Goal: Obtain resource: Obtain resource

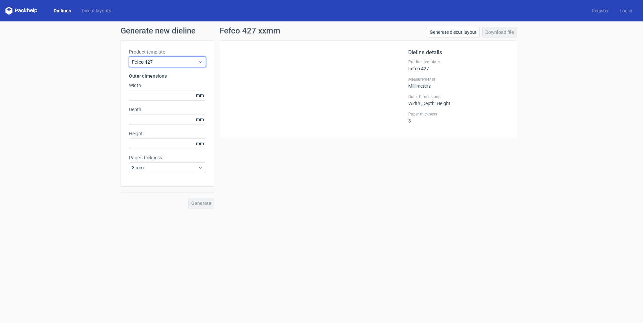
click at [200, 62] on use at bounding box center [200, 62] width 2 height 2
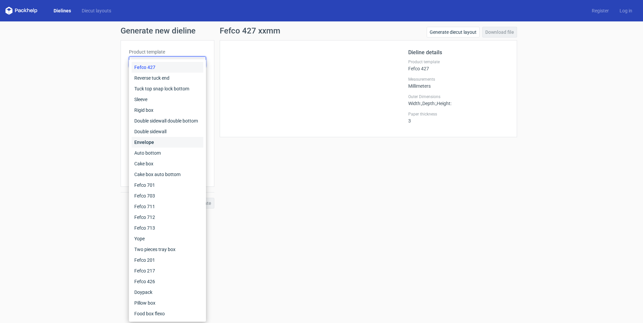
click at [167, 141] on div "Envelope" at bounding box center [168, 142] width 72 height 11
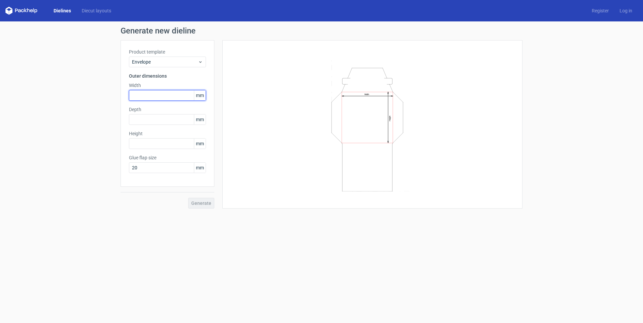
click at [145, 94] on input "text" at bounding box center [167, 95] width 77 height 11
type input "314"
type input "229"
type input "0"
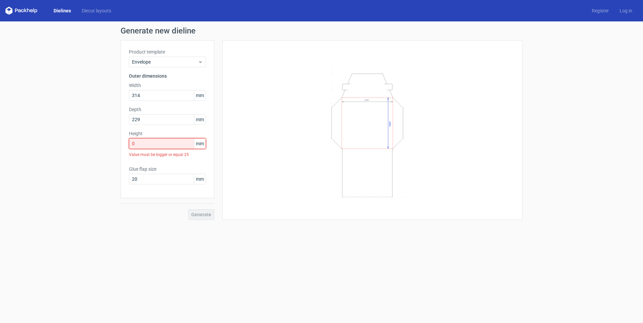
click at [149, 143] on input "0" at bounding box center [167, 143] width 77 height 11
drag, startPoint x: 146, startPoint y: 143, endPoint x: 52, endPoint y: 126, distance: 95.9
click at [129, 138] on input "0" at bounding box center [167, 143] width 77 height 11
click at [179, 63] on span "Envelope" at bounding box center [165, 62] width 66 height 7
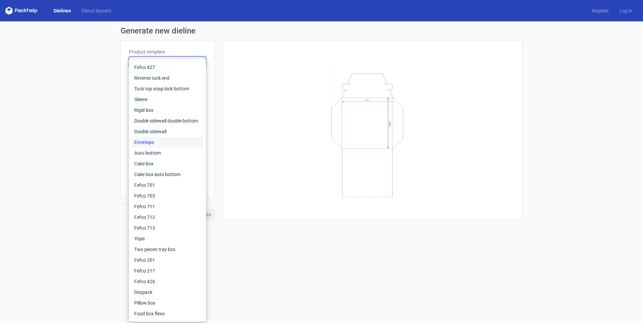
click at [144, 141] on div "Envelope" at bounding box center [168, 142] width 72 height 11
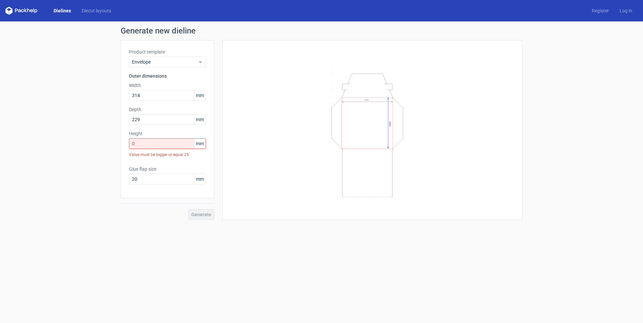
click at [60, 11] on link "Dielines" at bounding box center [62, 10] width 28 height 7
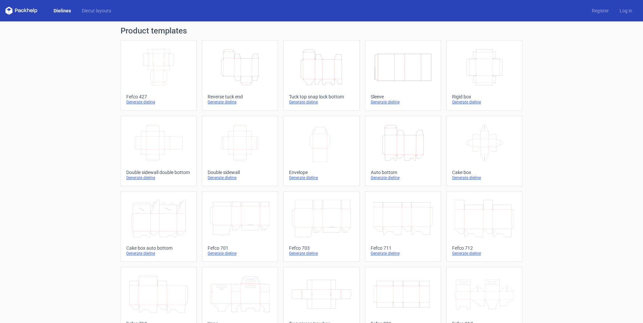
click at [299, 177] on div "Generate dieline" at bounding box center [321, 177] width 65 height 5
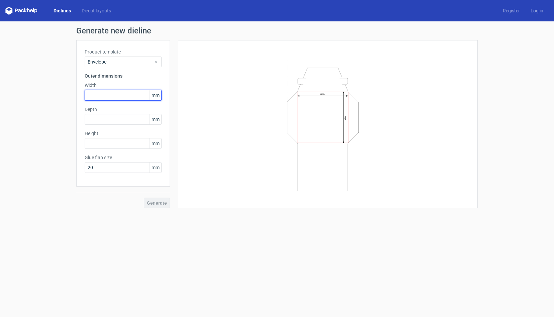
click at [109, 98] on input "text" at bounding box center [123, 95] width 77 height 11
type input "324"
type input "229"
click at [91, 118] on input "text" at bounding box center [123, 119] width 77 height 11
click at [153, 202] on span "Generate" at bounding box center [157, 203] width 20 height 5
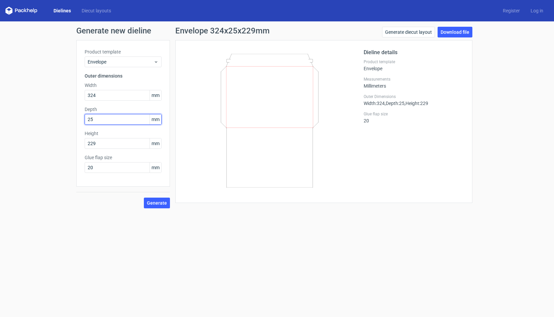
drag, startPoint x: 99, startPoint y: 121, endPoint x: 62, endPoint y: 110, distance: 38.4
click at [85, 114] on input "25" at bounding box center [123, 119] width 77 height 11
type input "30"
drag, startPoint x: 100, startPoint y: 168, endPoint x: 76, endPoint y: 164, distance: 24.3
click at [85, 164] on input "20" at bounding box center [123, 167] width 77 height 11
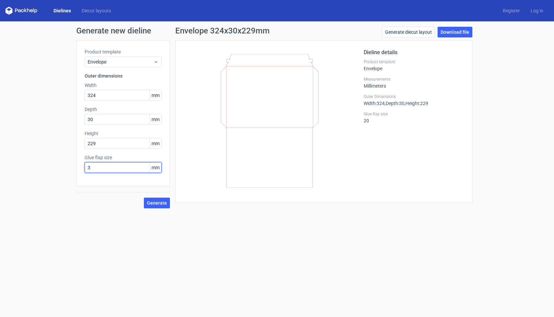
type input "30"
click at [154, 202] on span "Generate" at bounding box center [157, 203] width 20 height 5
click at [454, 32] on link "Download file" at bounding box center [455, 32] width 35 height 11
